Goal: Task Accomplishment & Management: Manage account settings

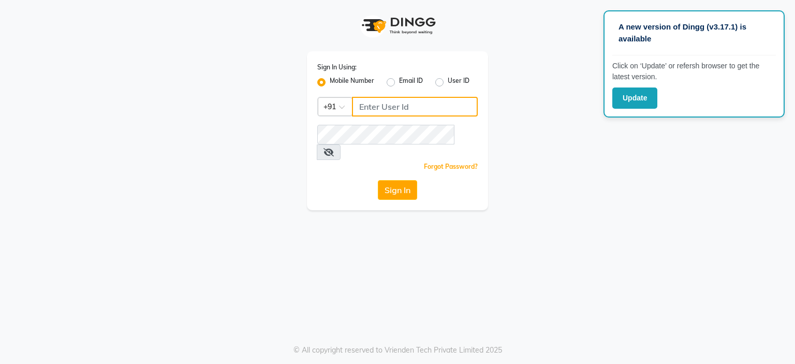
type input "8275302900"
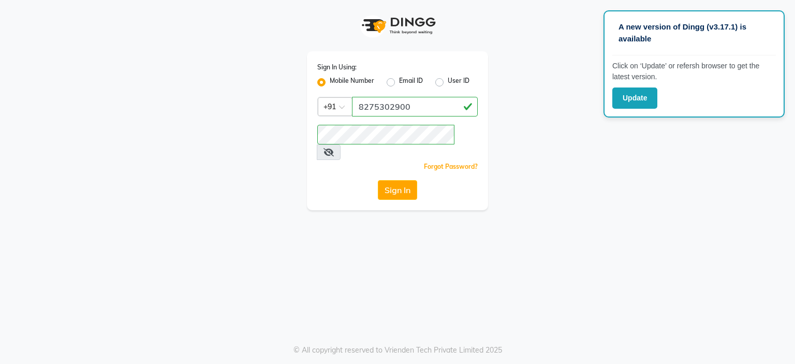
click at [448, 78] on label "User ID" at bounding box center [459, 82] width 22 height 12
click at [448, 78] on input "User ID" at bounding box center [451, 79] width 7 height 7
radio input "true"
radio input "false"
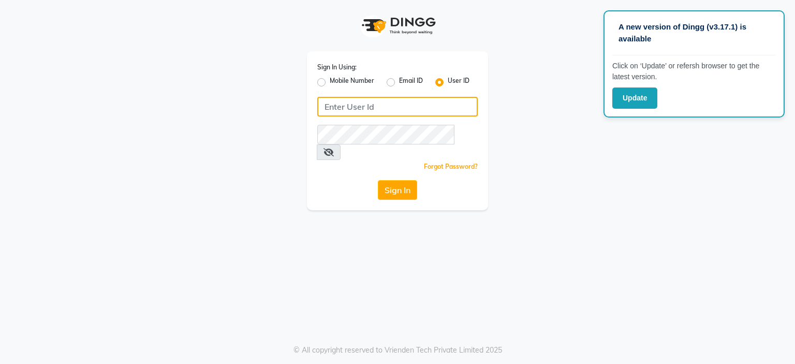
click at [425, 110] on input "Username" at bounding box center [397, 107] width 160 height 20
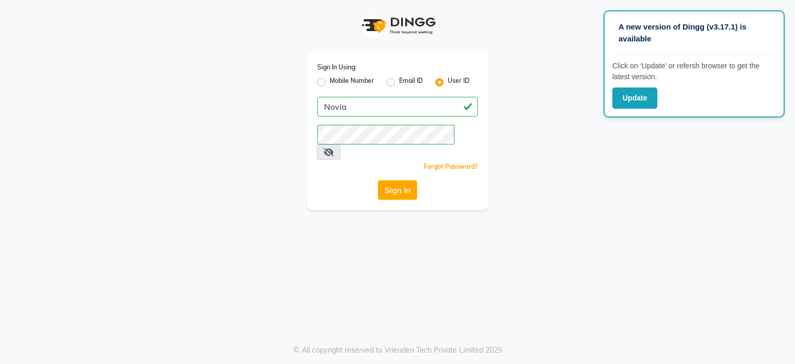
click at [357, 180] on div "Sign In" at bounding box center [397, 190] width 160 height 20
click at [402, 180] on button "Sign In" at bounding box center [397, 190] width 39 height 20
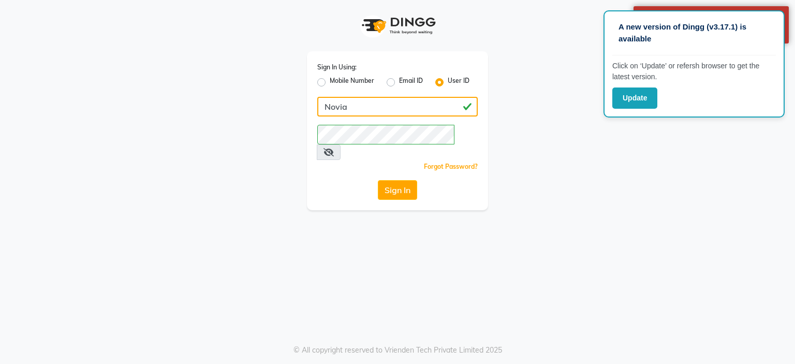
click at [383, 112] on input "Novia" at bounding box center [397, 107] width 160 height 20
type input "Novia@123"
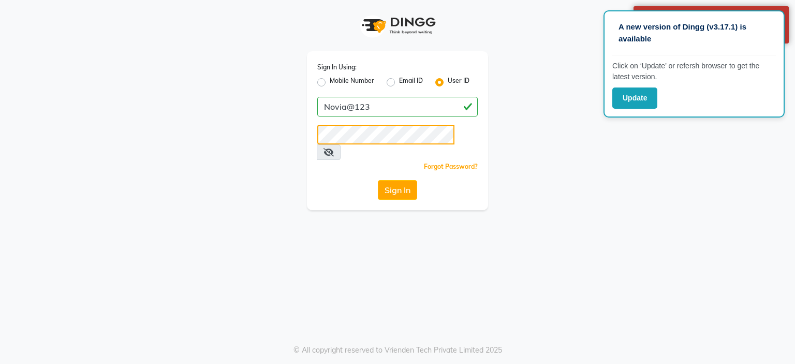
click at [378, 180] on button "Sign In" at bounding box center [397, 190] width 39 height 20
